Goal: Task Accomplishment & Management: Use online tool/utility

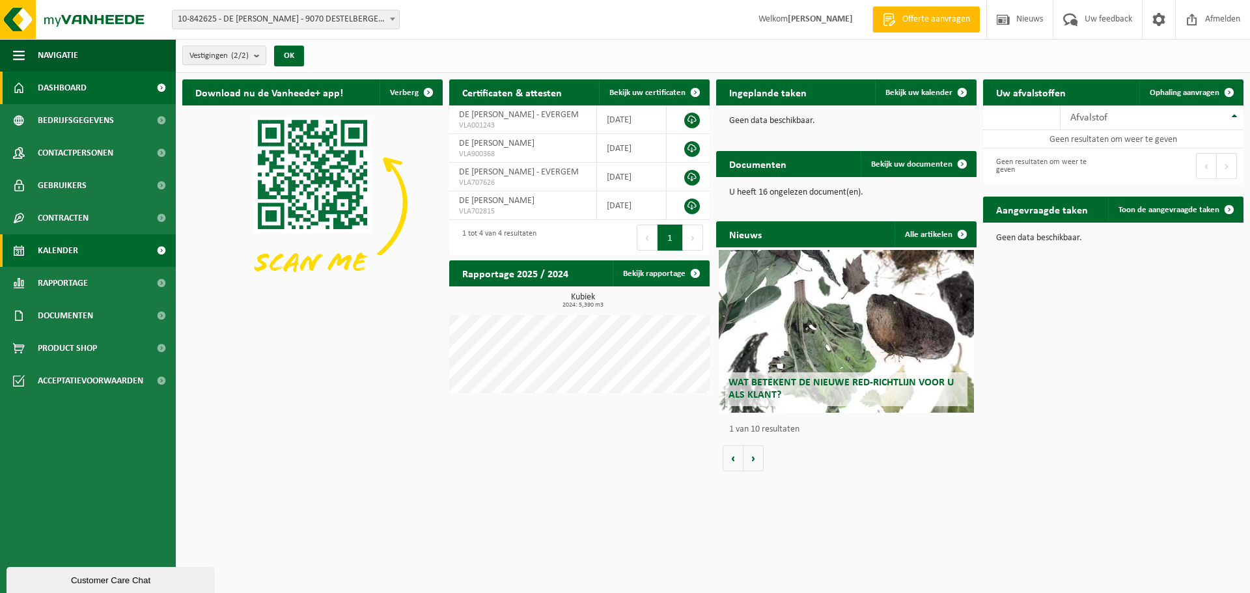
click at [82, 250] on link "Kalender" at bounding box center [88, 250] width 176 height 33
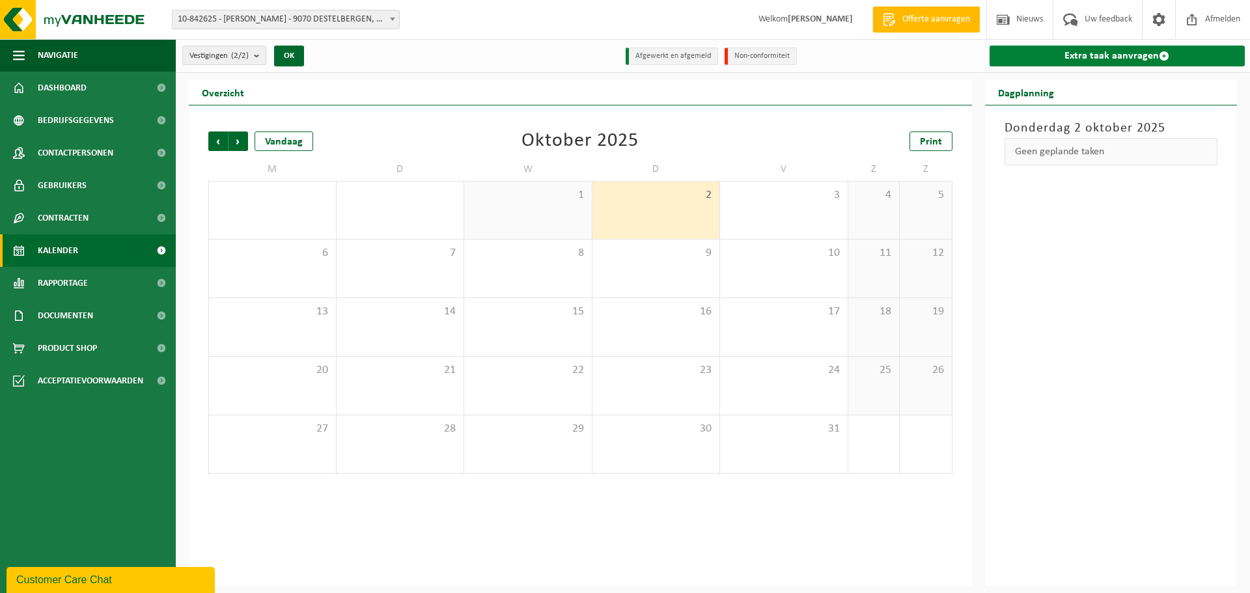
click at [1050, 62] on link "Extra taak aanvragen" at bounding box center [1117, 56] width 256 height 21
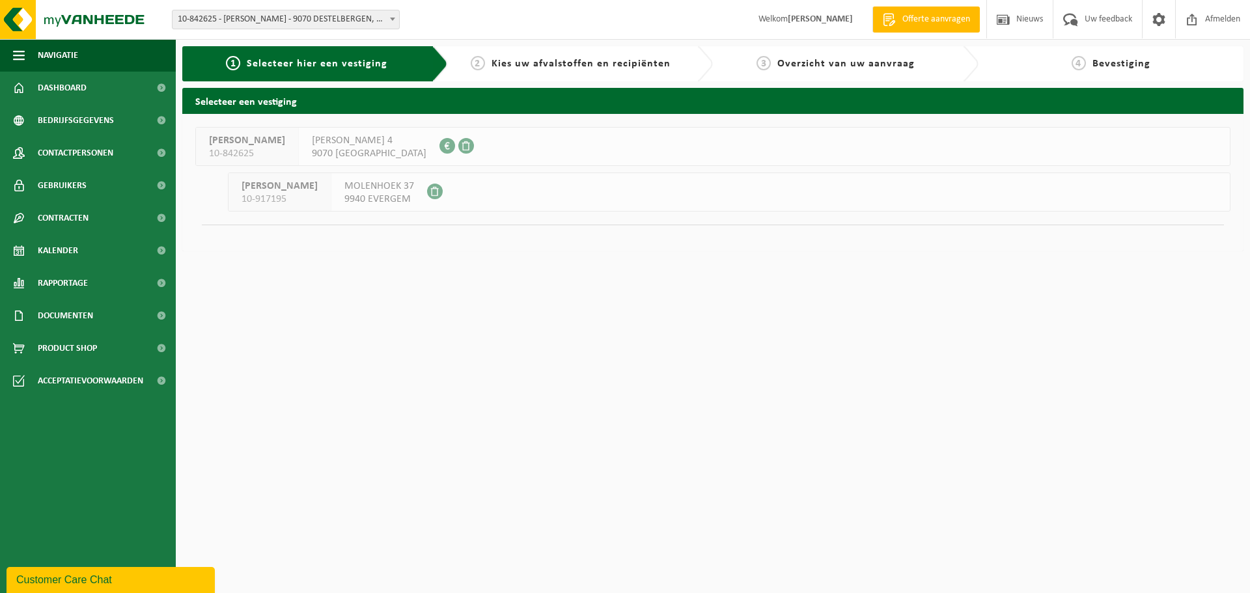
click at [369, 15] on span "10-842625 - DE [PERSON_NAME] - 9070 DESTELBERGEN, PRINSENKOUTER 4" at bounding box center [285, 19] width 227 height 18
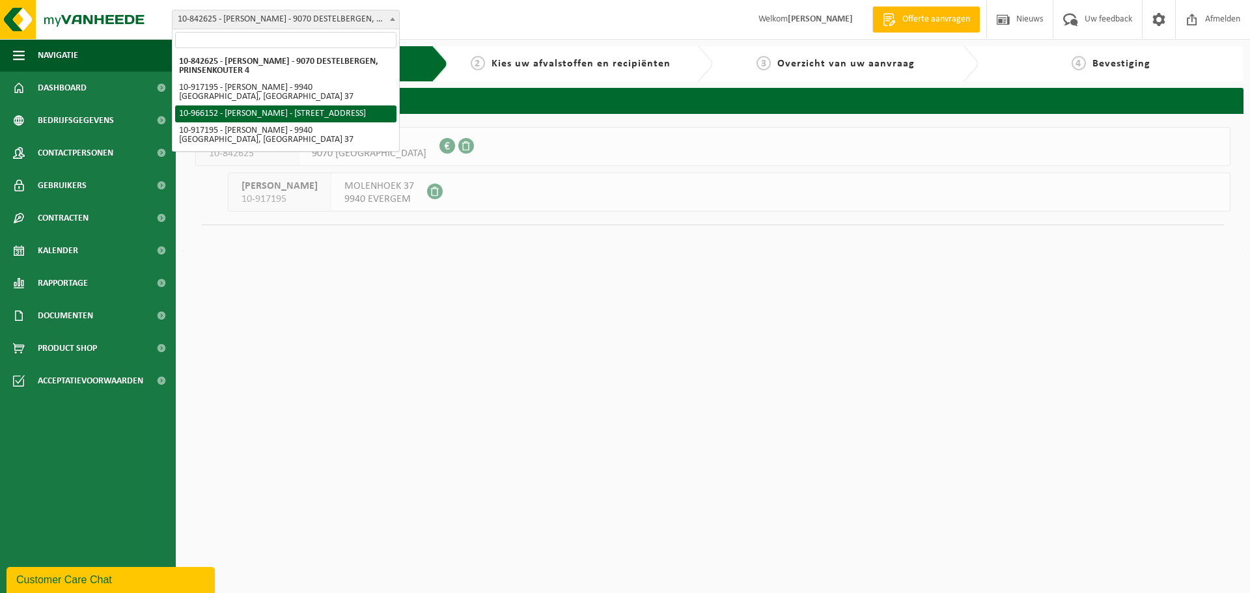
select select "152789"
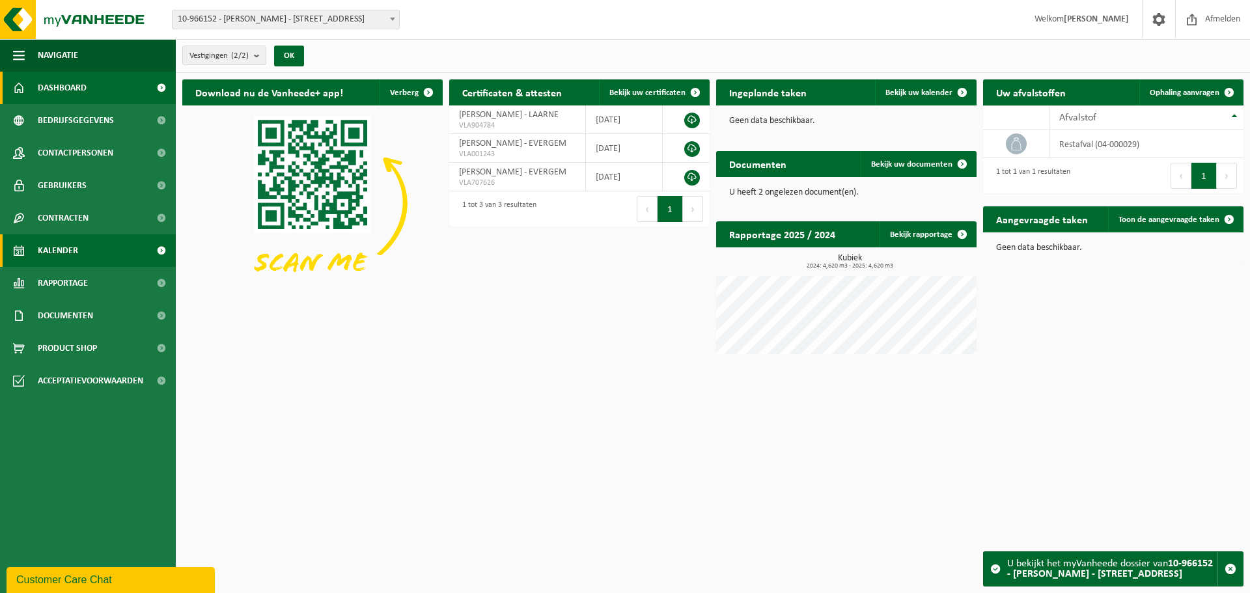
click at [77, 243] on span "Kalender" at bounding box center [58, 250] width 40 height 33
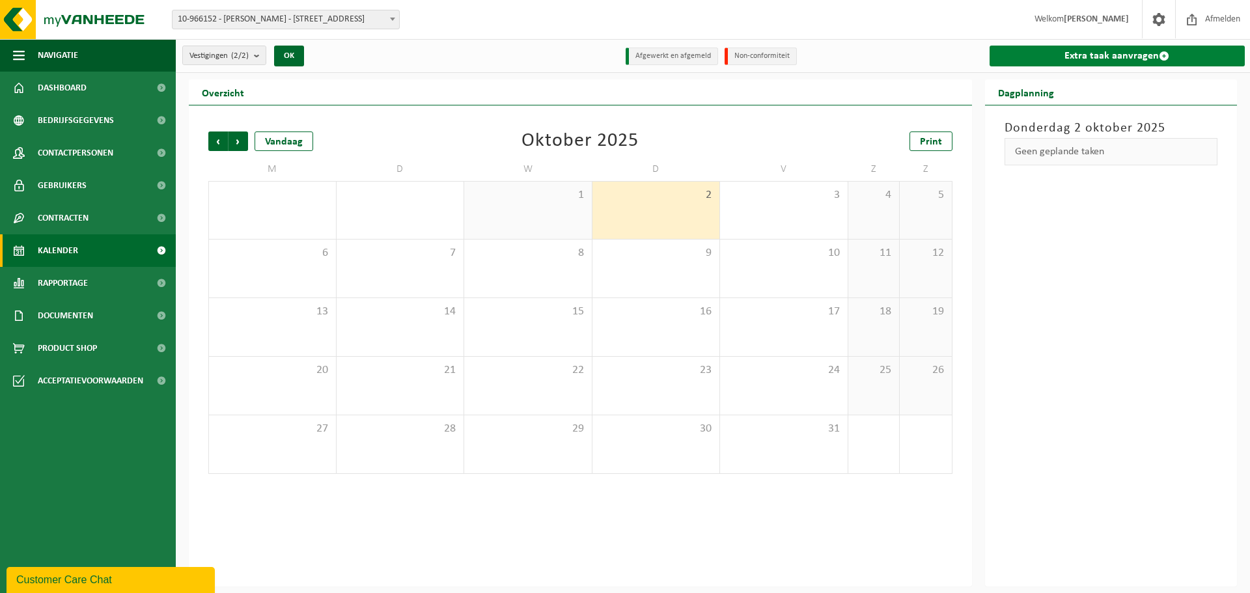
click at [1071, 53] on link "Extra taak aanvragen" at bounding box center [1117, 56] width 256 height 21
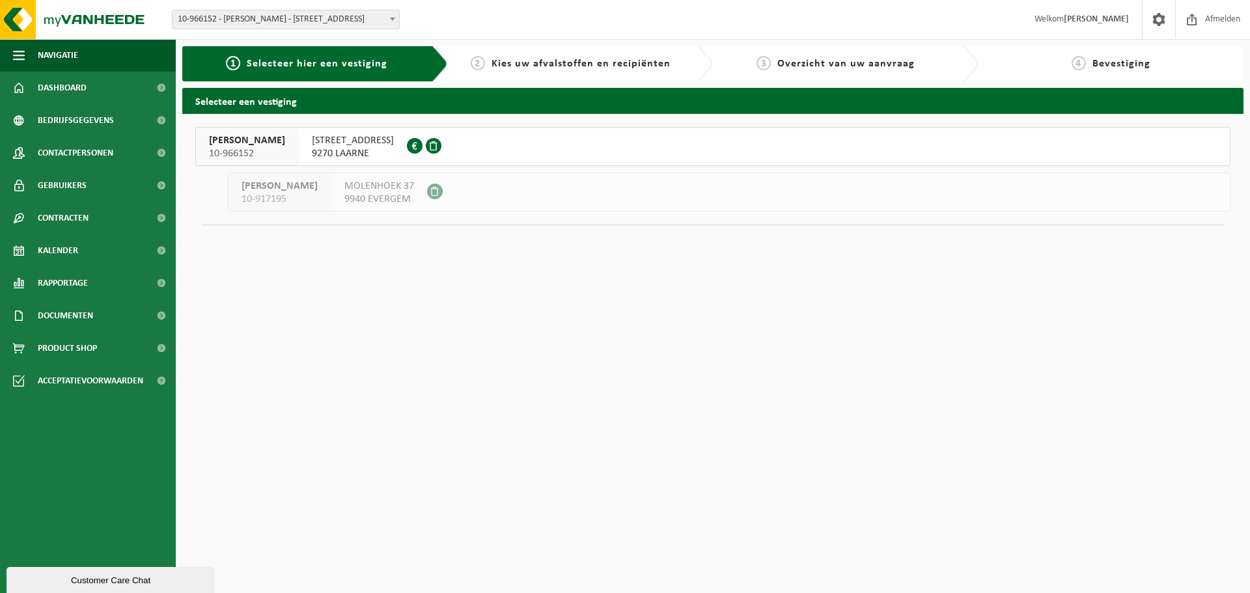
click at [333, 145] on span "STEENTJESTRAAT 47" at bounding box center [353, 140] width 82 height 13
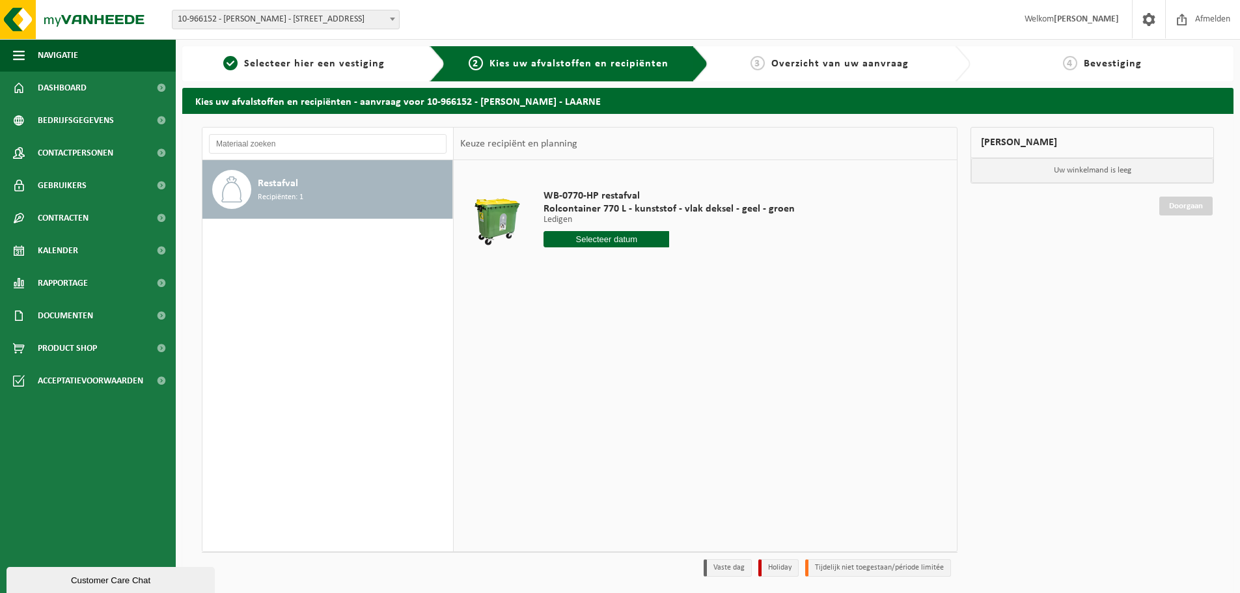
click at [614, 236] on input "text" at bounding box center [607, 239] width 126 height 16
click at [626, 329] on div "9" at bounding box center [624, 333] width 23 height 21
type input "Van [DATE]"
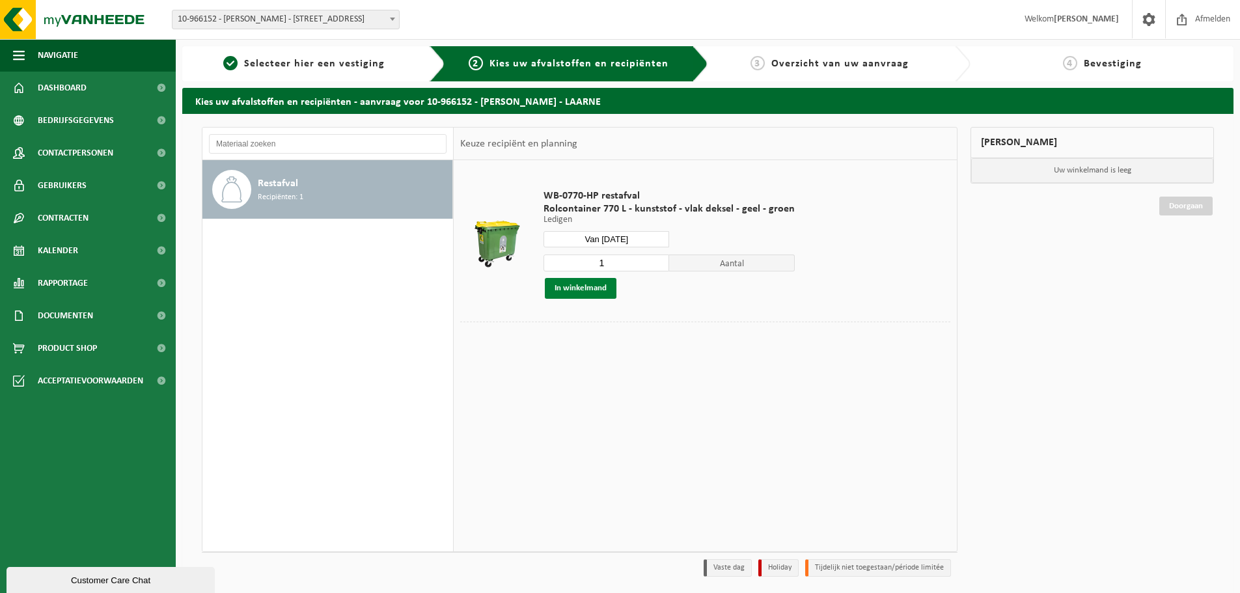
click at [598, 286] on button "In winkelmand" at bounding box center [581, 288] width 72 height 21
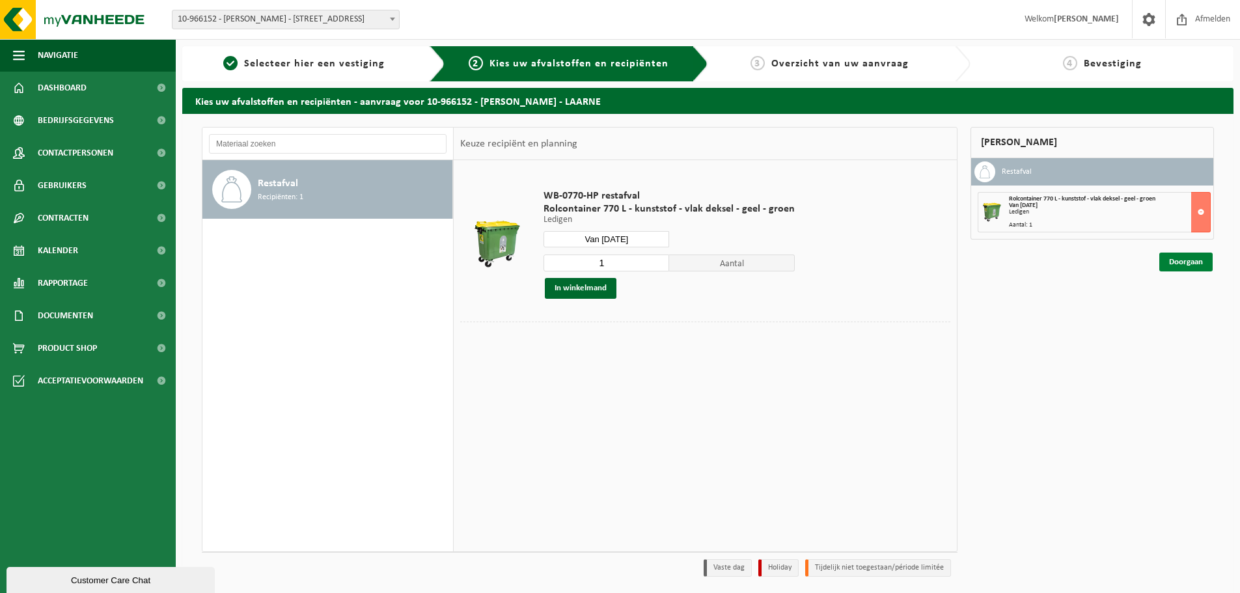
click at [1191, 262] on link "Doorgaan" at bounding box center [1185, 262] width 53 height 19
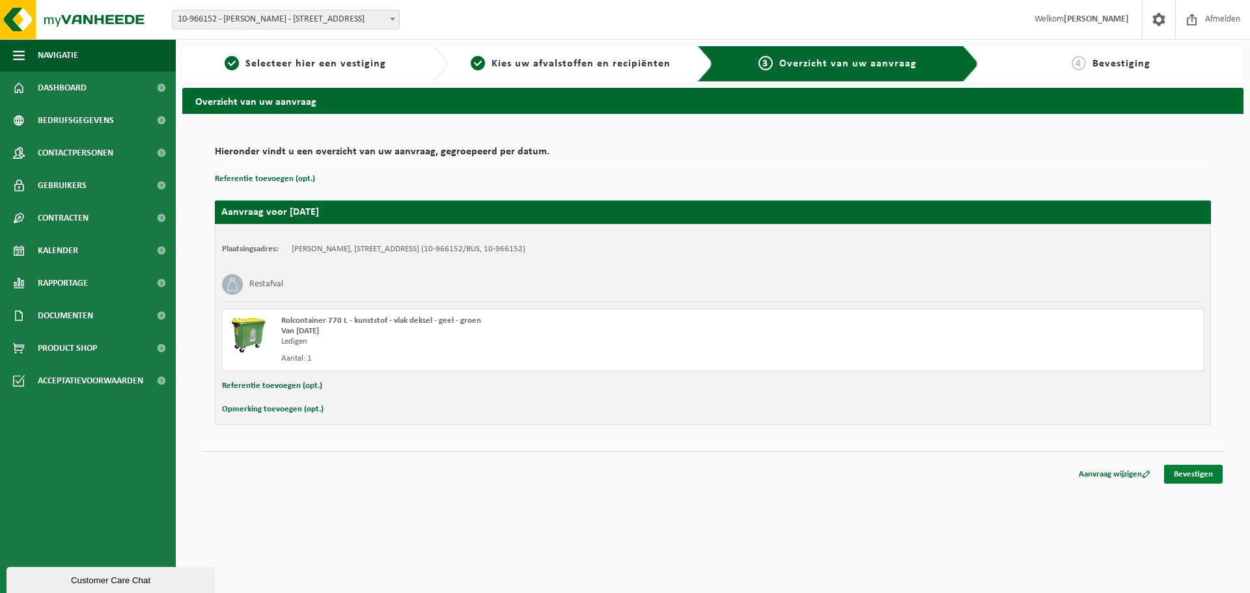
click at [1188, 473] on link "Bevestigen" at bounding box center [1193, 474] width 59 height 19
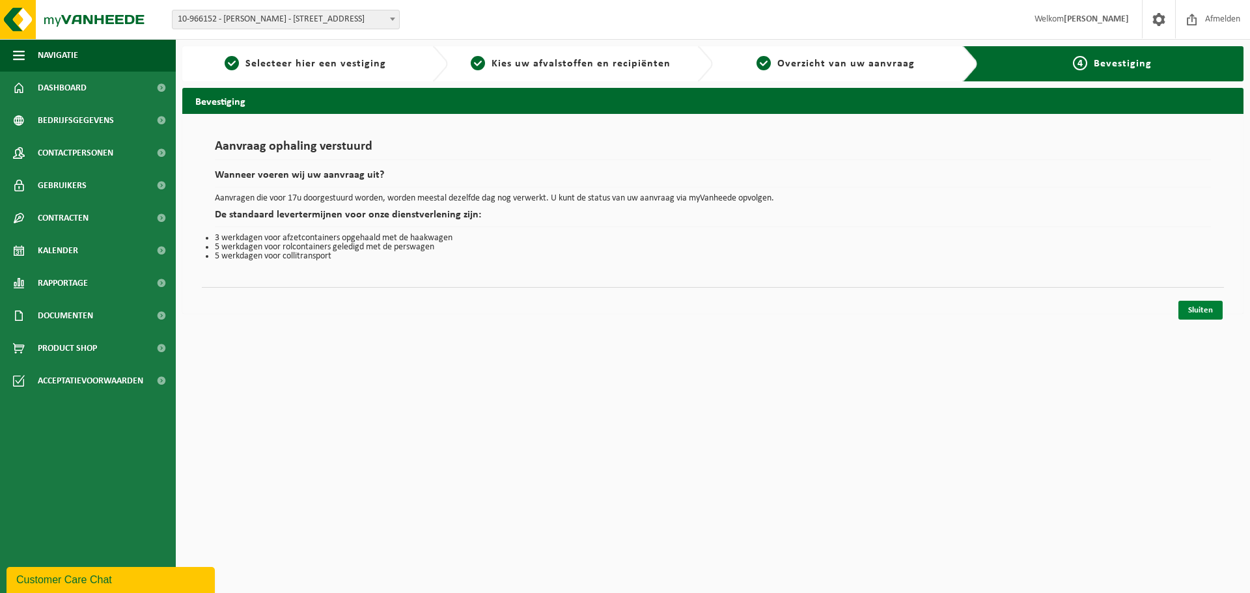
click at [1194, 314] on link "Sluiten" at bounding box center [1200, 310] width 44 height 19
